Goal: Task Accomplishment & Management: Manage account settings

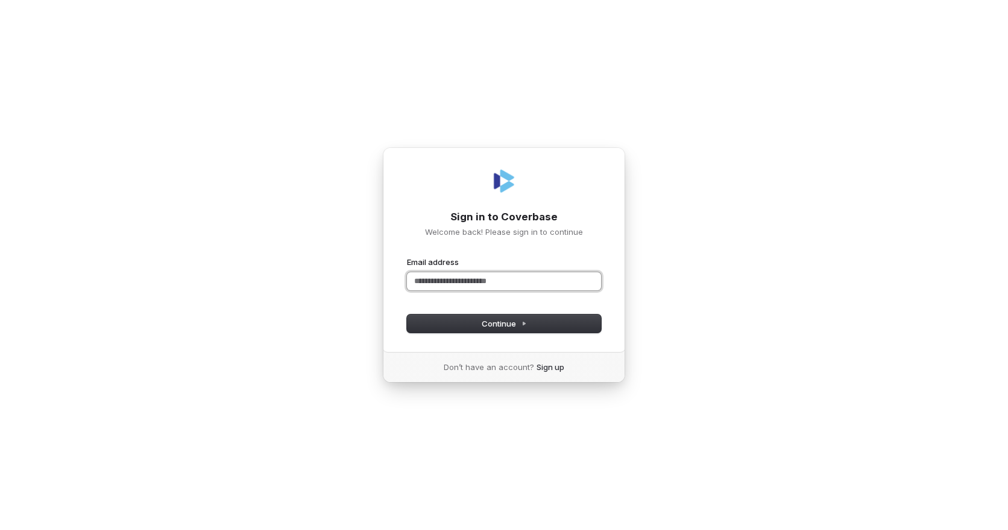
click at [494, 280] on input "Email address" at bounding box center [504, 281] width 194 height 18
click at [487, 317] on button "Continue" at bounding box center [504, 323] width 194 height 18
type input "**********"
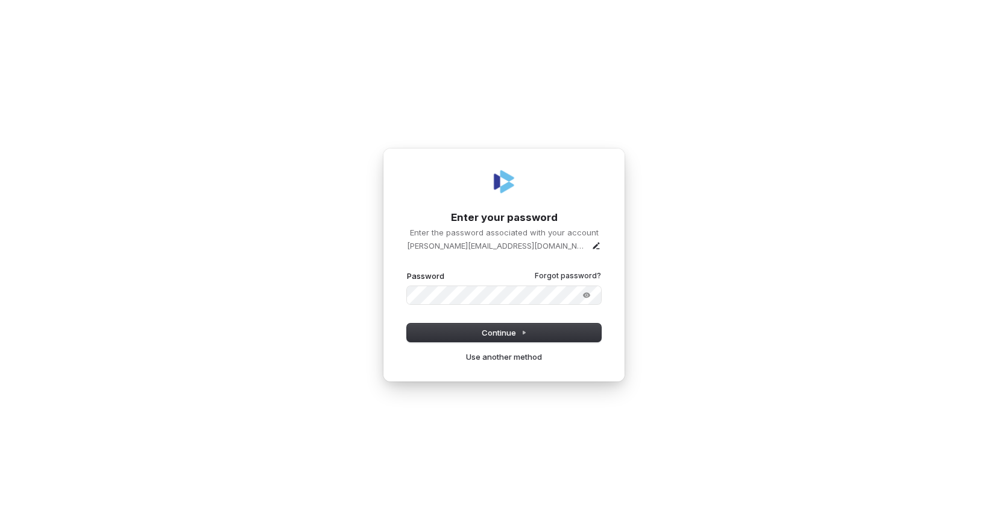
click at [407, 270] on button "submit" at bounding box center [407, 270] width 0 height 0
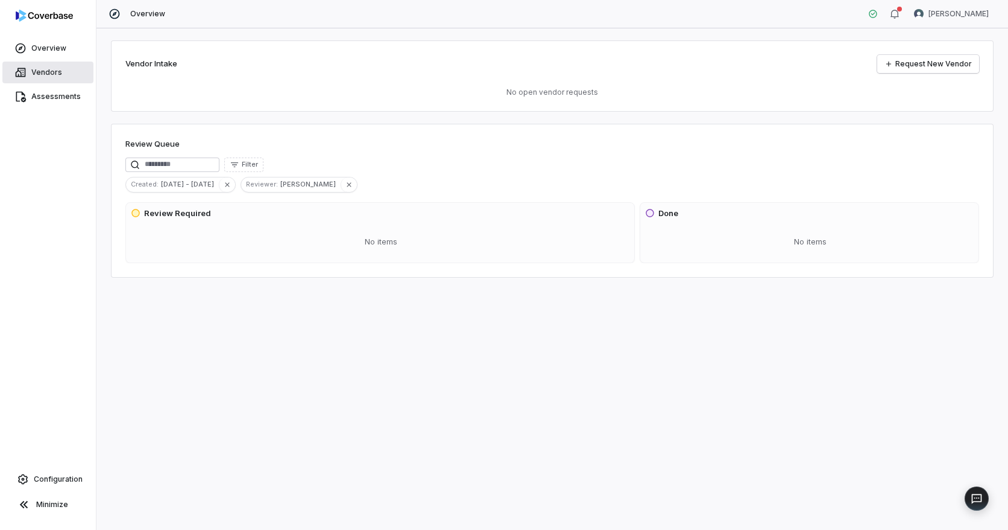
click at [57, 68] on span "Vendors" at bounding box center [46, 73] width 31 height 10
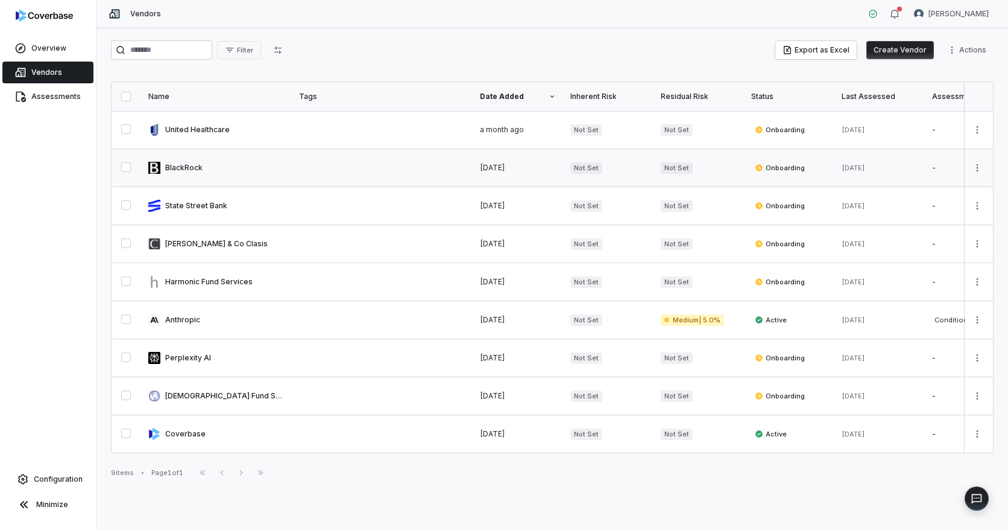
click at [183, 166] on link at bounding box center [216, 167] width 151 height 37
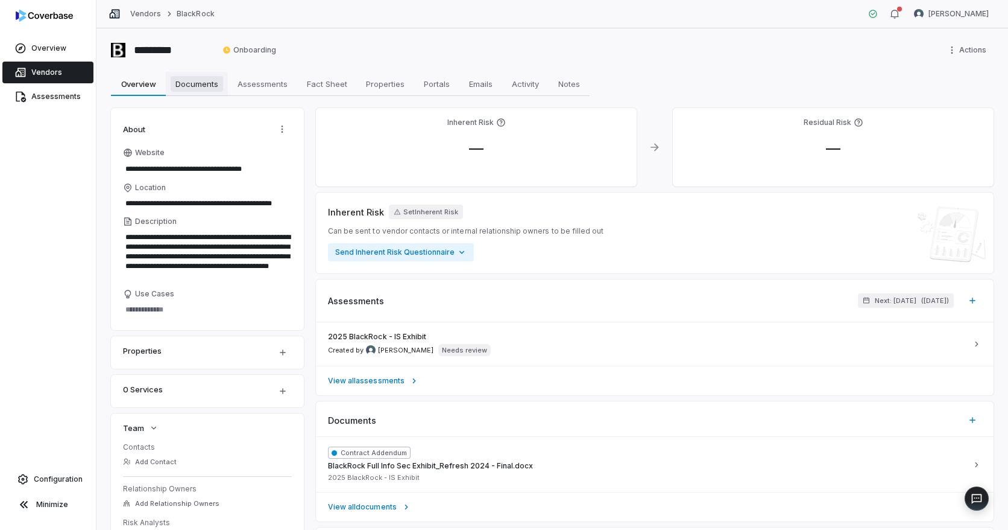
click at [204, 90] on span "Documents" at bounding box center [197, 84] width 52 height 16
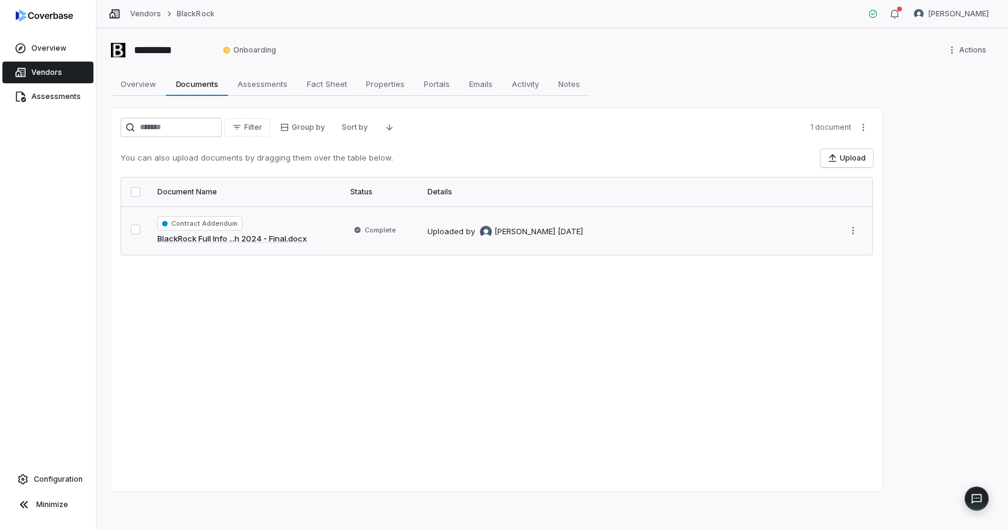
click at [322, 244] on div "Contract Addendum BlackRock Full Info ...h 2024 - Final.docx" at bounding box center [246, 230] width 179 height 29
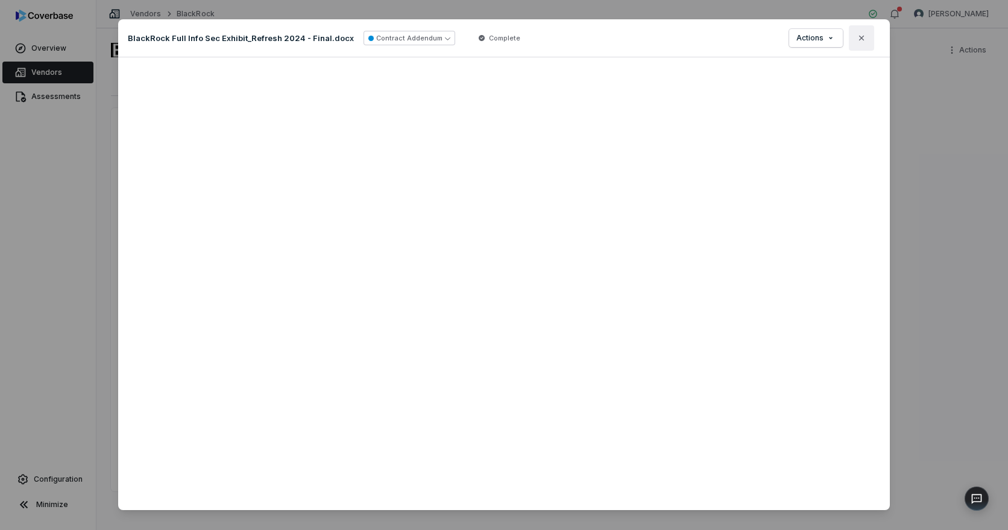
click at [857, 37] on icon "button" at bounding box center [862, 38] width 10 height 10
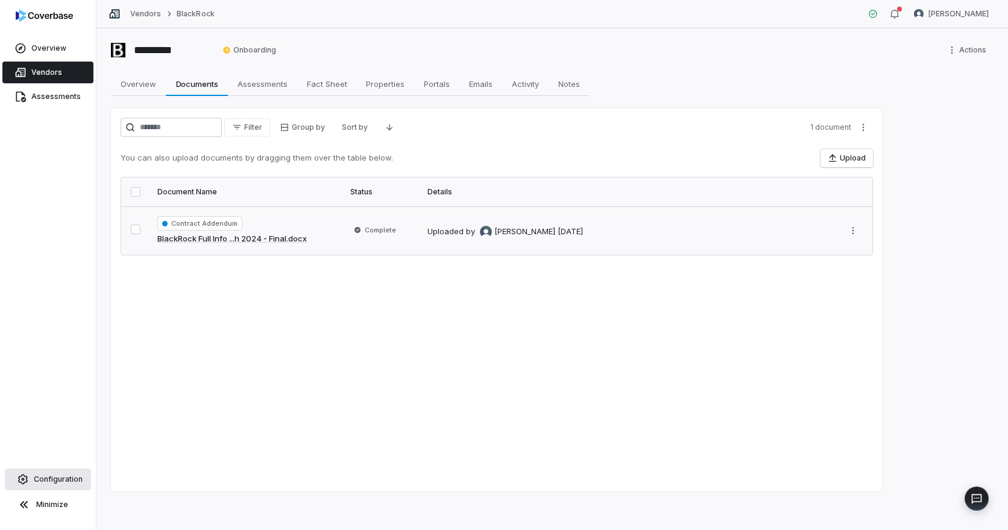
click at [52, 478] on span "Configuration" at bounding box center [58, 479] width 49 height 10
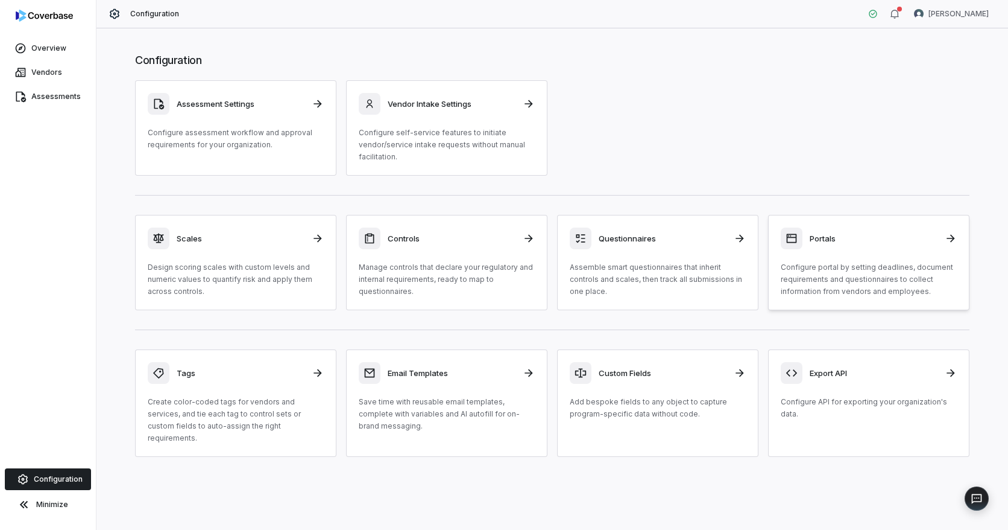
click at [895, 277] on p "Configure portal by setting deadlines, document requirements and questionnaires…" at bounding box center [869, 279] width 176 height 36
click at [48, 66] on link "Vendors" at bounding box center [47, 73] width 91 height 22
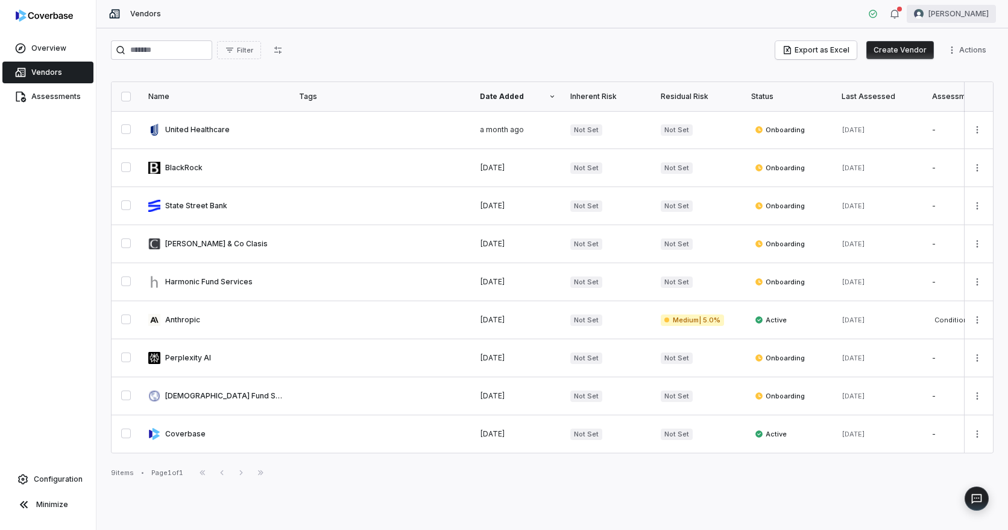
click at [969, 5] on html "Overview Vendors Assessments Configuration Minimize Vendors Emma Belmont Filter…" at bounding box center [504, 265] width 1008 height 530
click at [960, 44] on div "Account" at bounding box center [945, 42] width 92 height 19
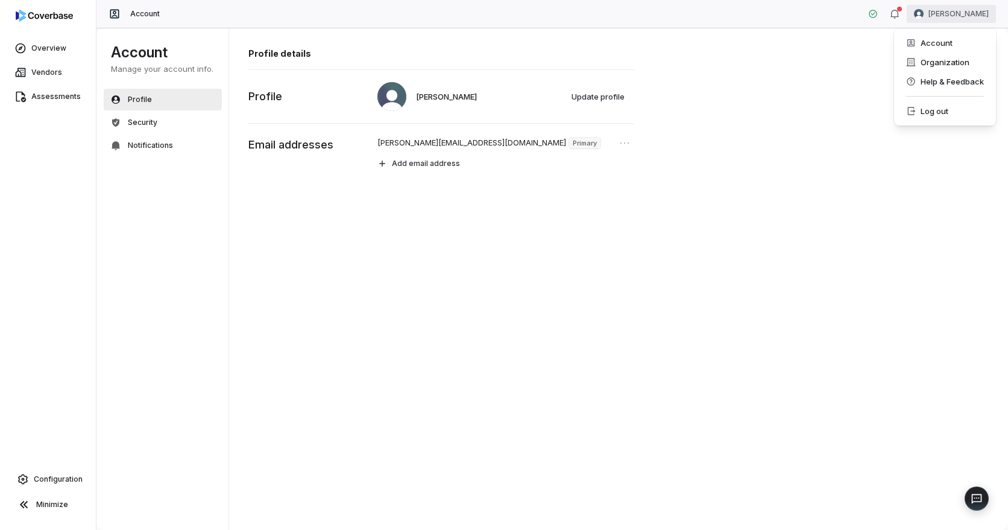
click at [962, 10] on html "Overview Vendors Assessments Configuration Minimize Account Emma Belmont Accoun…" at bounding box center [504, 265] width 1008 height 530
click at [952, 64] on div "Organization" at bounding box center [945, 61] width 92 height 19
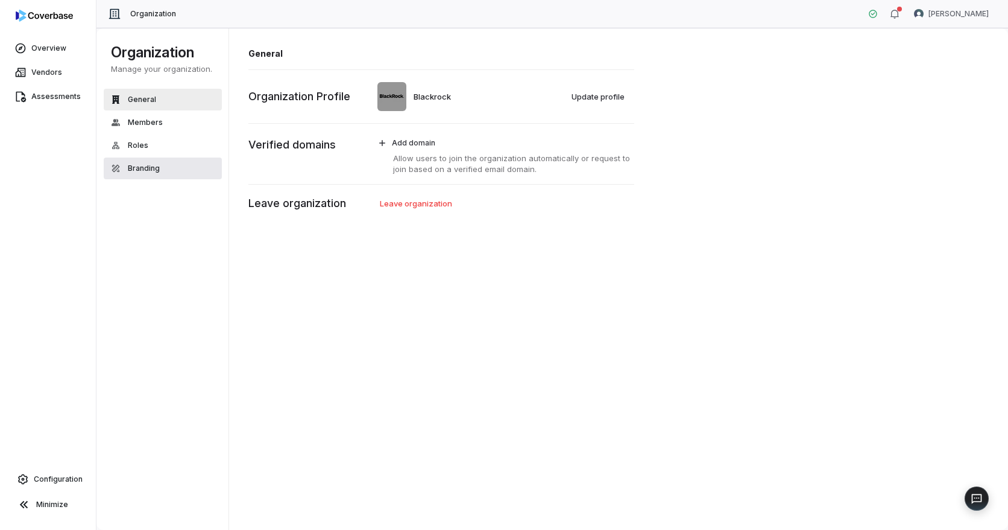
click at [141, 177] on button "Branding" at bounding box center [163, 168] width 118 height 22
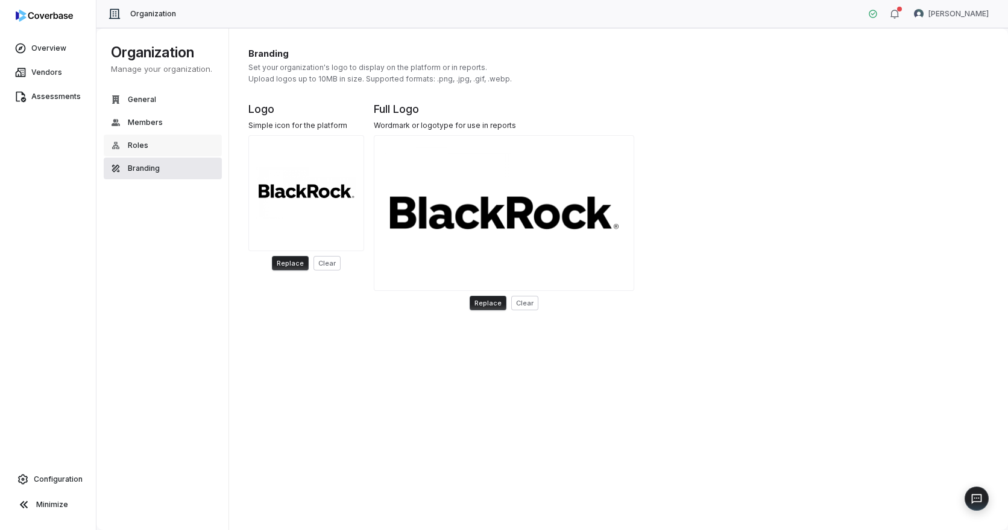
click at [149, 157] on div "General Members Roles Branding" at bounding box center [163, 134] width 118 height 90
click at [149, 142] on button "Roles" at bounding box center [163, 145] width 118 height 22
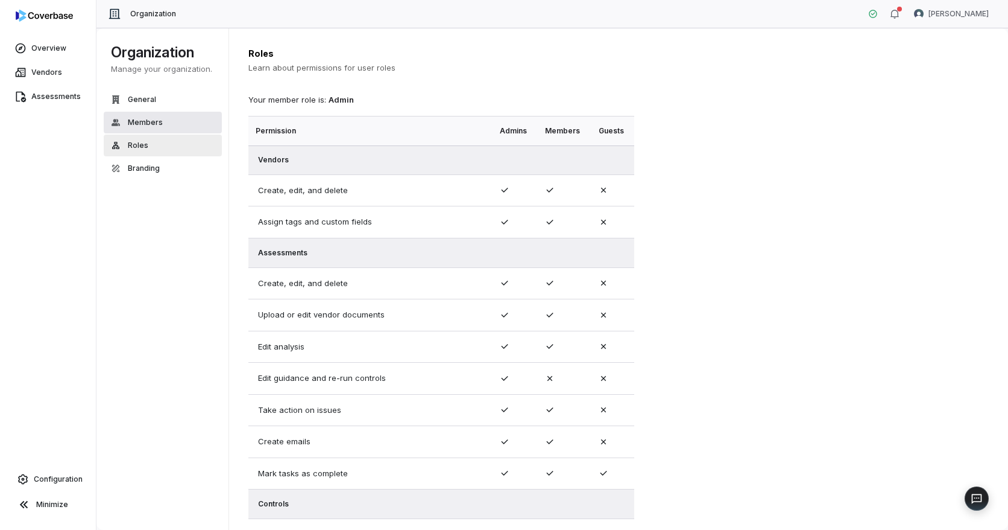
click at [155, 128] on button "Members" at bounding box center [163, 123] width 118 height 22
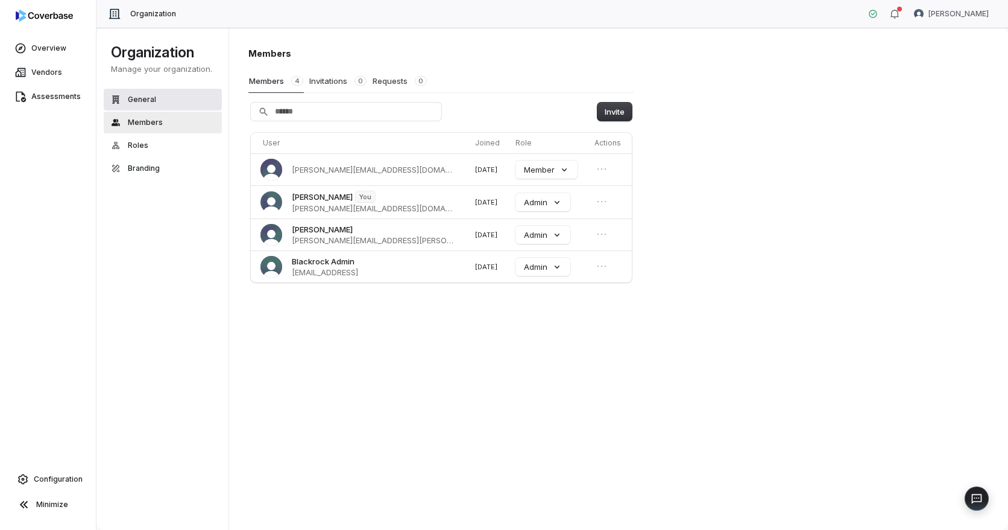
click at [161, 100] on button "General" at bounding box center [163, 100] width 118 height 22
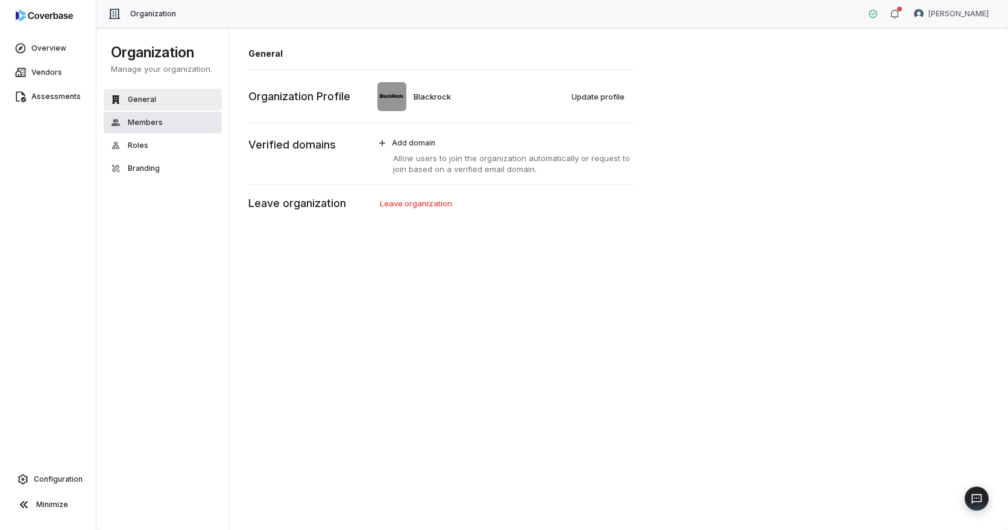
click at [150, 115] on button "Members" at bounding box center [163, 123] width 118 height 22
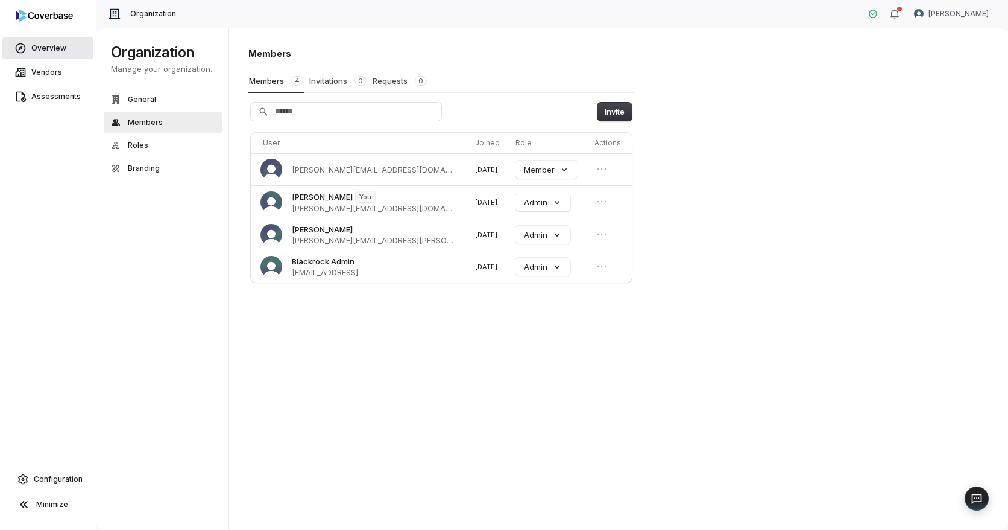
click at [58, 39] on link "Overview" at bounding box center [47, 48] width 91 height 22
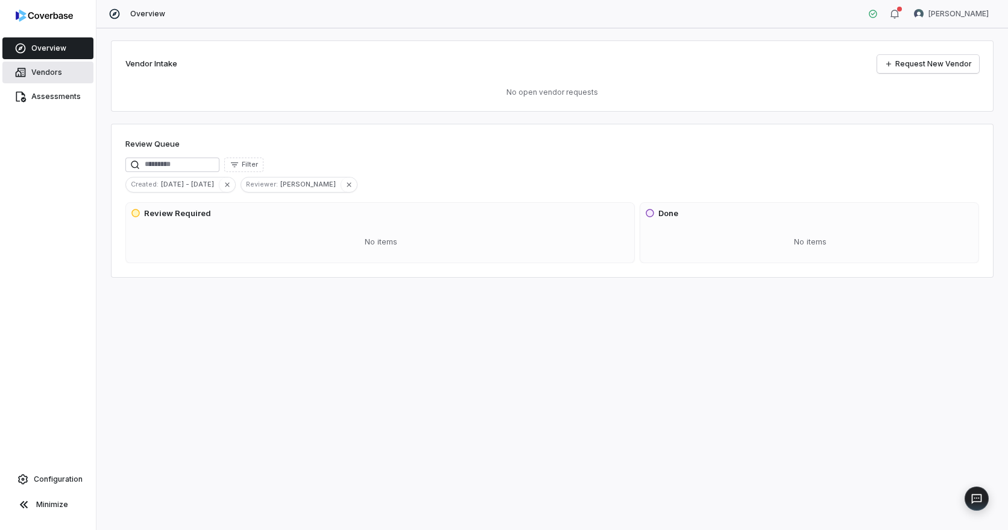
click at [27, 73] on link "Vendors" at bounding box center [47, 73] width 91 height 22
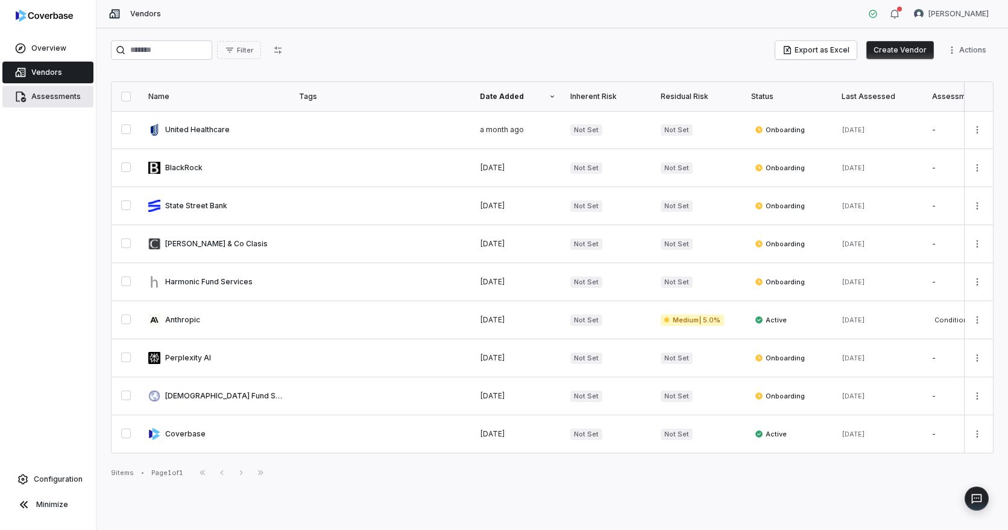
click at [75, 96] on span "Assessments" at bounding box center [55, 97] width 49 height 10
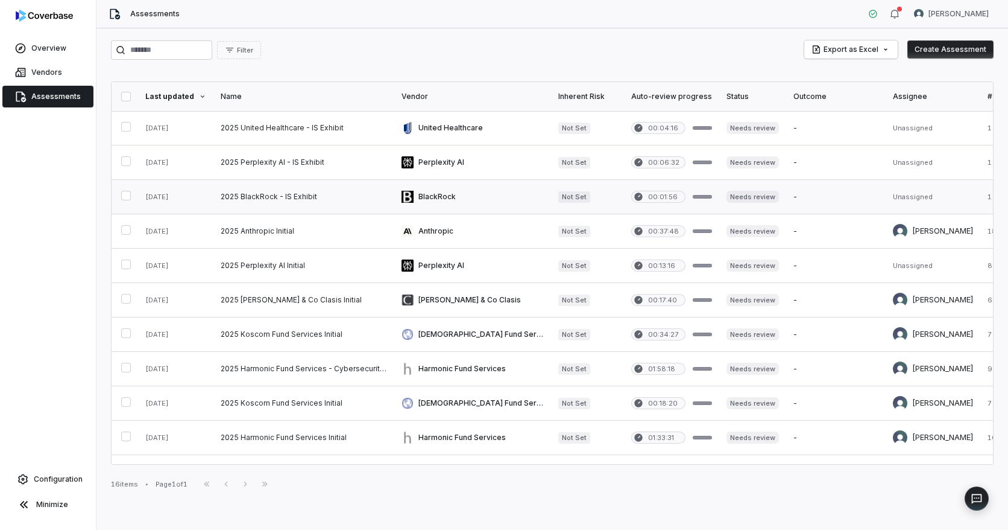
click at [289, 190] on link at bounding box center [304, 197] width 181 height 34
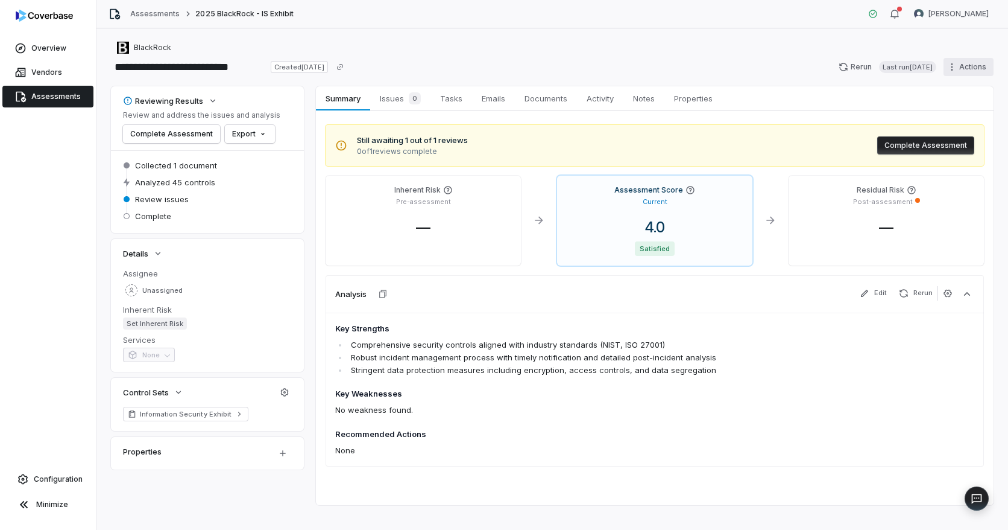
click at [952, 70] on html "**********" at bounding box center [504, 265] width 1008 height 530
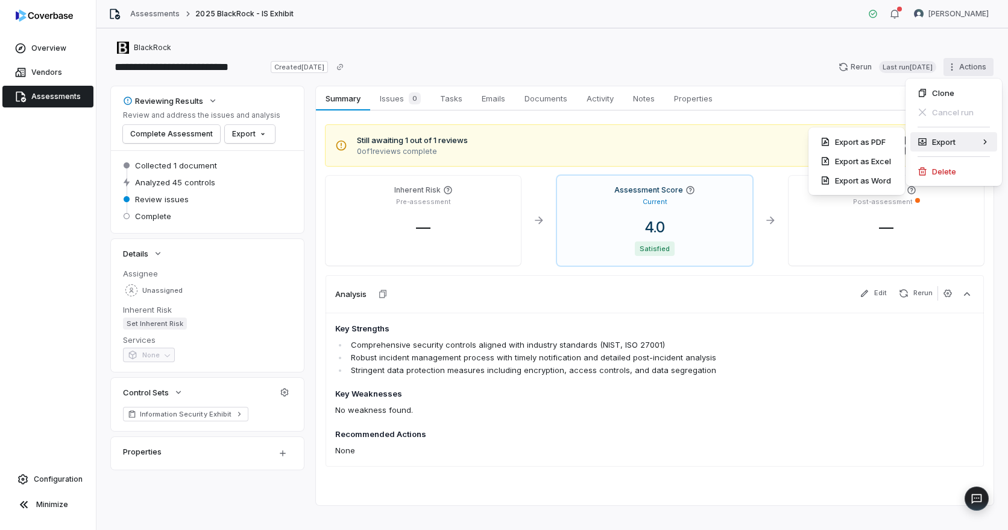
click at [291, 122] on html "**********" at bounding box center [504, 265] width 1008 height 530
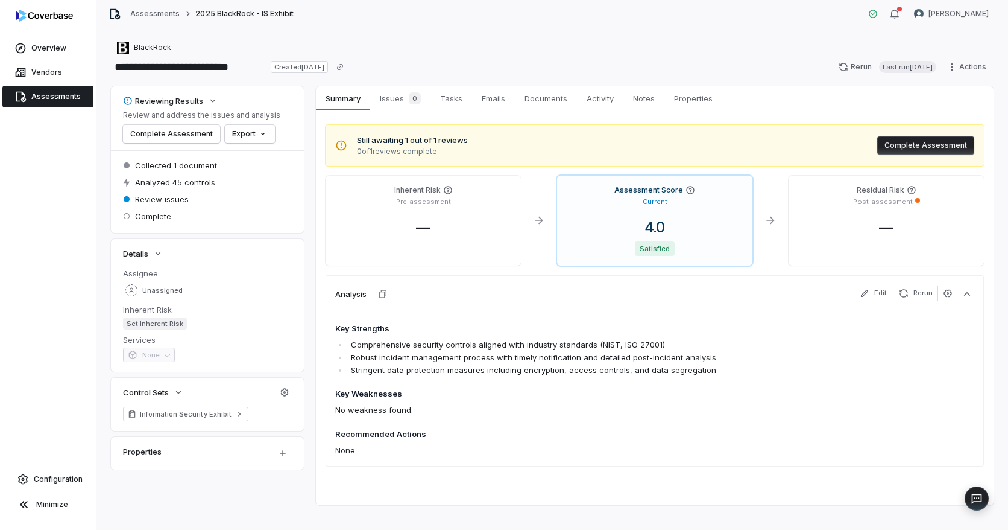
click at [272, 135] on div "Review and address the issues and analysis Complete Assessment Export" at bounding box center [201, 126] width 157 height 33
click at [264, 134] on html "**********" at bounding box center [504, 265] width 1008 height 530
click at [277, 115] on html "**********" at bounding box center [504, 265] width 1008 height 530
click at [62, 71] on link "Vendors" at bounding box center [47, 73] width 91 height 22
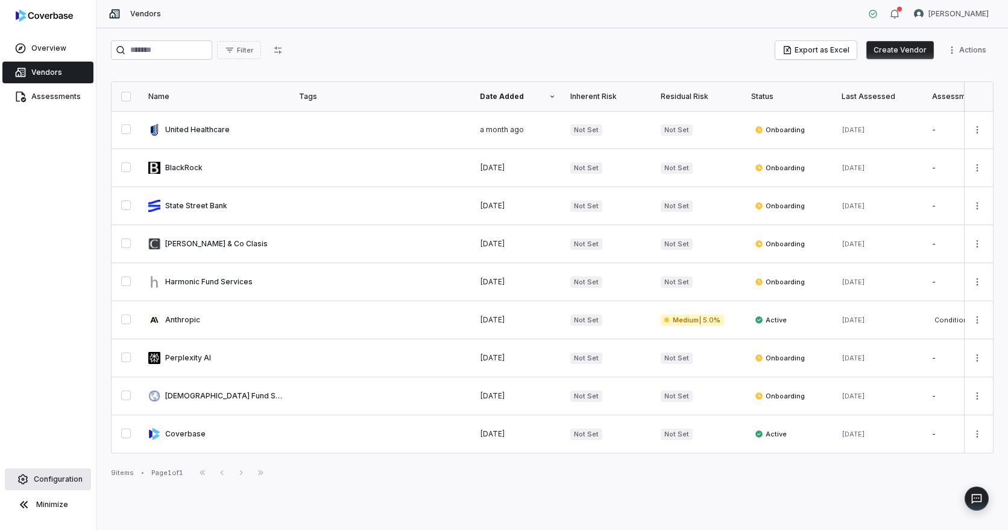
click at [67, 479] on span "Configuration" at bounding box center [58, 479] width 49 height 10
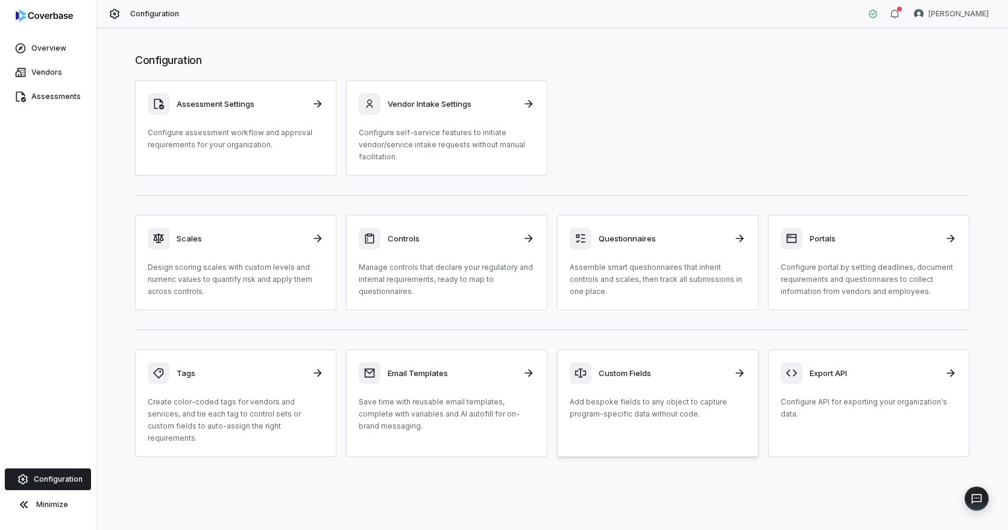
click at [634, 372] on h3 "Custom Fields" at bounding box center [663, 372] width 128 height 11
click at [271, 151] on link "Assessment Settings Configure assessment workflow and approval requirements for…" at bounding box center [235, 127] width 201 height 95
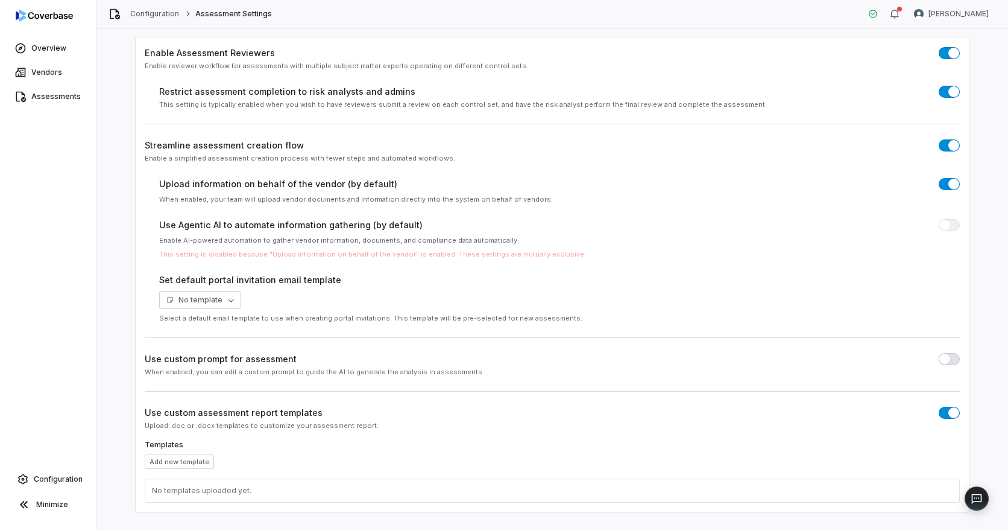
scroll to position [121, 0]
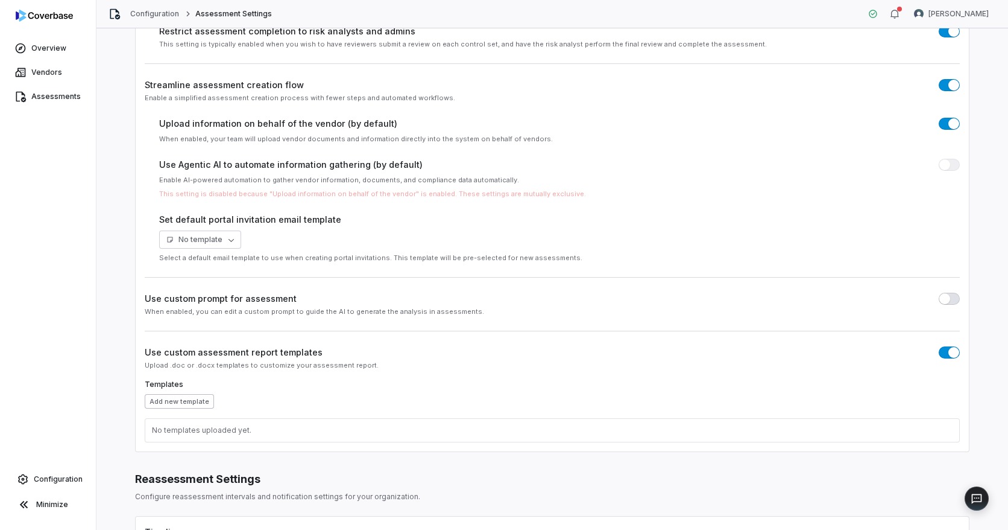
click at [193, 400] on button "Add new template" at bounding box center [179, 401] width 69 height 14
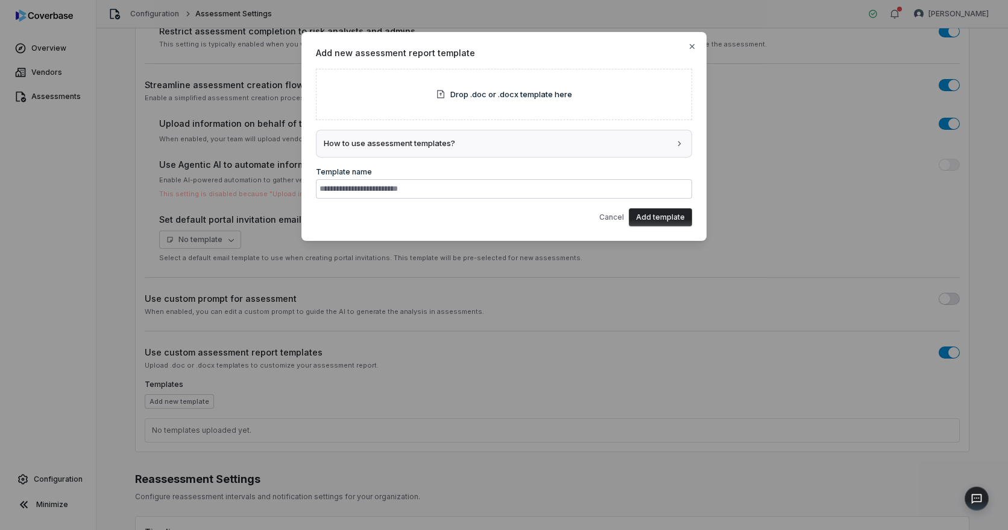
click at [362, 151] on button "How to use assessment templates?" at bounding box center [504, 143] width 375 height 27
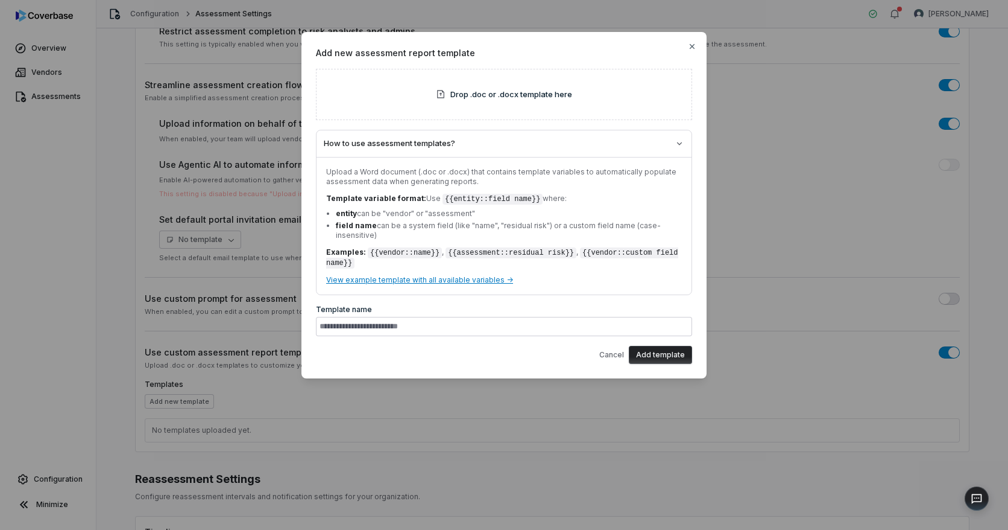
click at [116, 384] on div "Add new assessment report template Drop .doc or .docx template here How to use …" at bounding box center [504, 205] width 1008 height 410
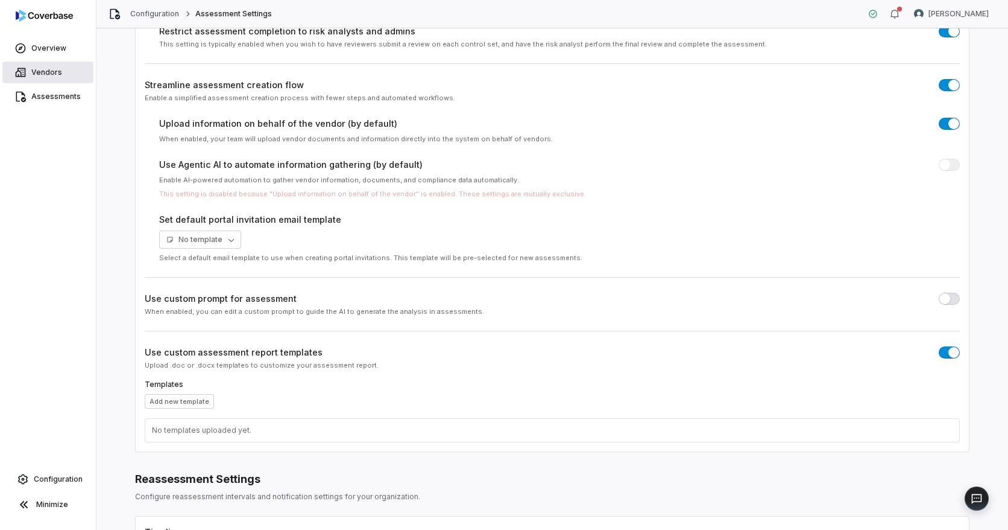
click at [49, 72] on span "Vendors" at bounding box center [46, 73] width 31 height 10
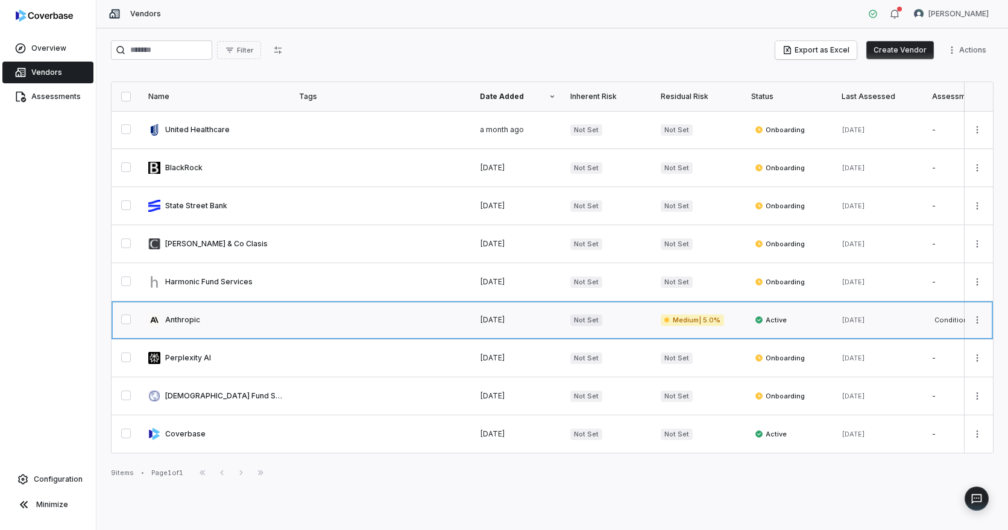
click at [177, 320] on link at bounding box center [216, 319] width 151 height 37
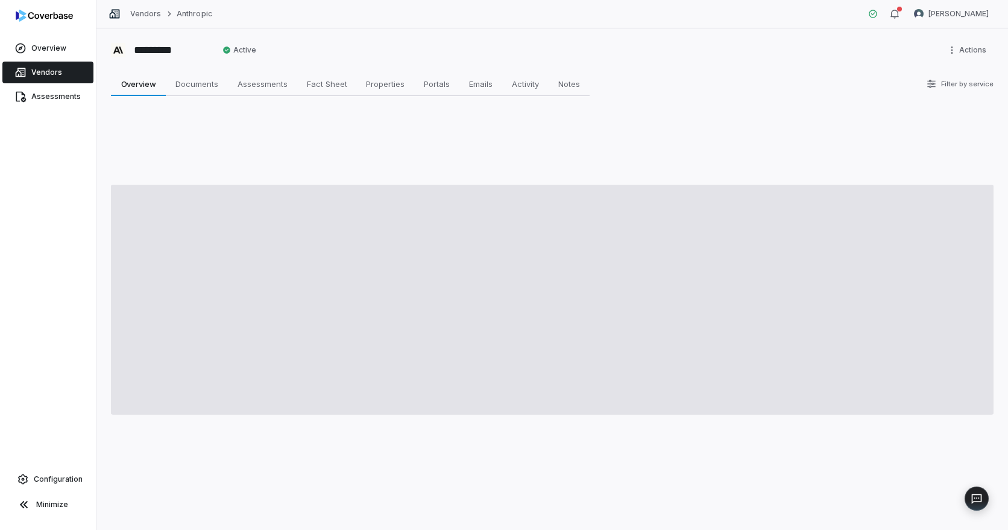
type textarea "*"
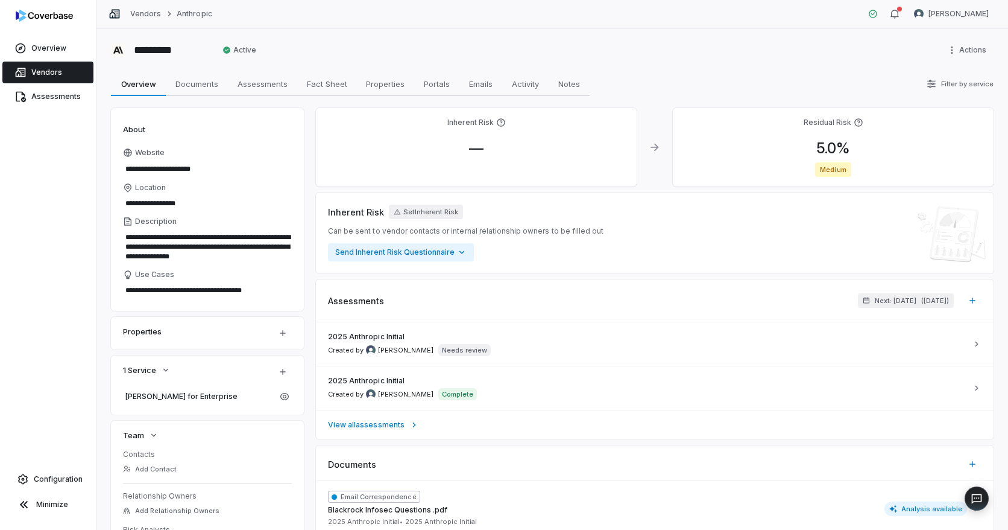
click at [423, 40] on div "********* Active Actions" at bounding box center [552, 49] width 883 height 19
click at [51, 364] on div "Overview Vendors Assessments Configuration Minimize" at bounding box center [48, 265] width 96 height 530
